Goal: Transaction & Acquisition: Purchase product/service

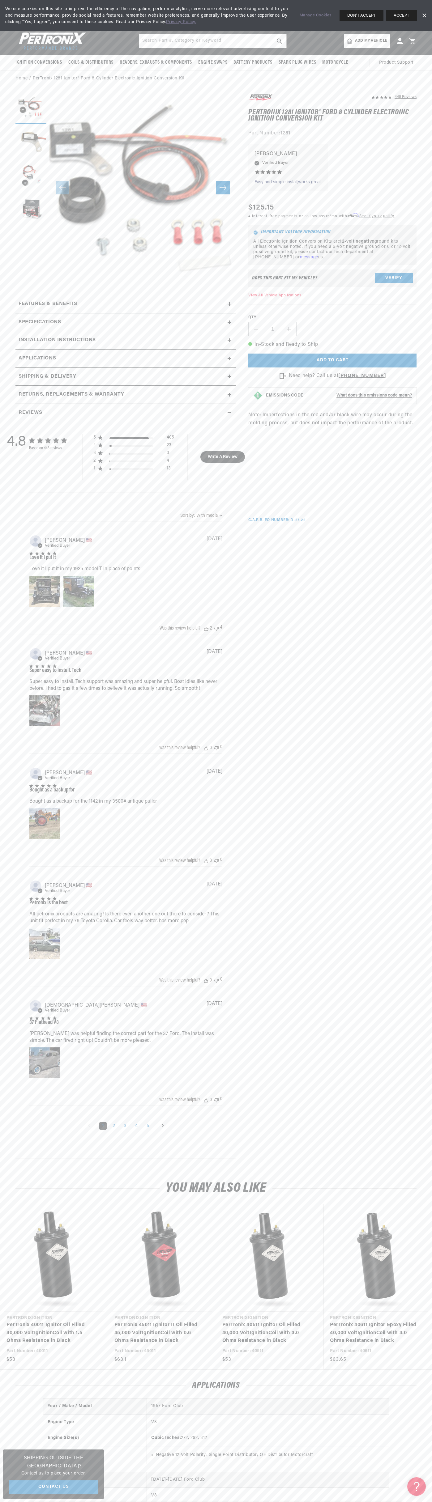
scroll to position [0, 188]
click at [79, 14] on span "We use cookies on this site to improve the efficiency of the navigation, perfor…" at bounding box center [147, 15] width 285 height 19
click at [417, 714] on section "448 Reviews" at bounding box center [216, 628] width 432 height 1082
click at [17, 1501] on html "Skip to content Your cart Your cart is empty Get the right parts the first time…" at bounding box center [216, 751] width 432 height 1502
click at [5, 931] on section "448 Reviews" at bounding box center [216, 628] width 432 height 1082
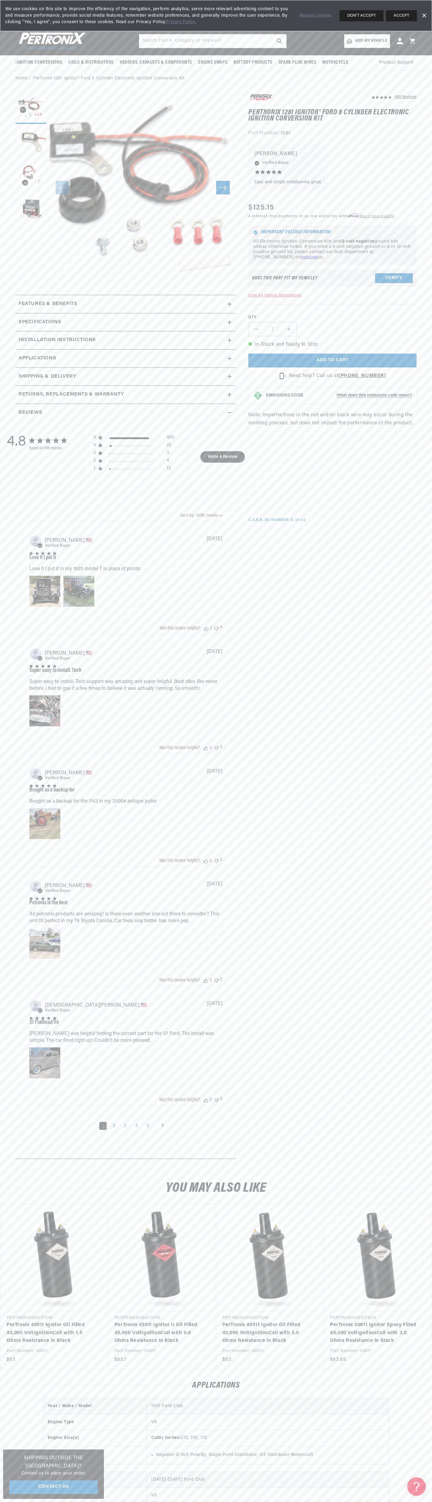
scroll to position [0, 0]
